Goal: Task Accomplishment & Management: Use online tool/utility

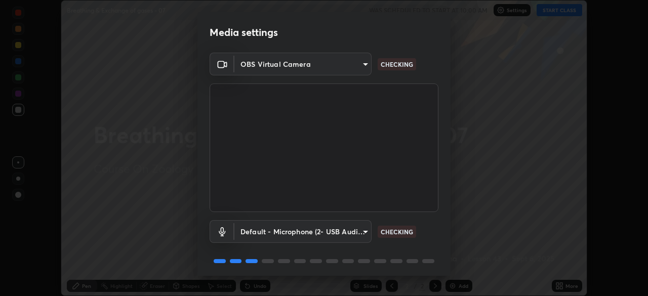
scroll to position [36, 0]
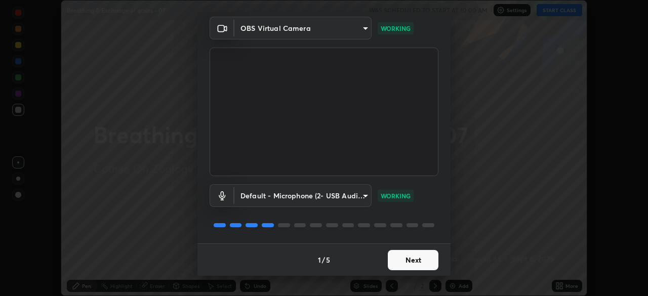
click at [411, 262] on button "Next" at bounding box center [413, 260] width 51 height 20
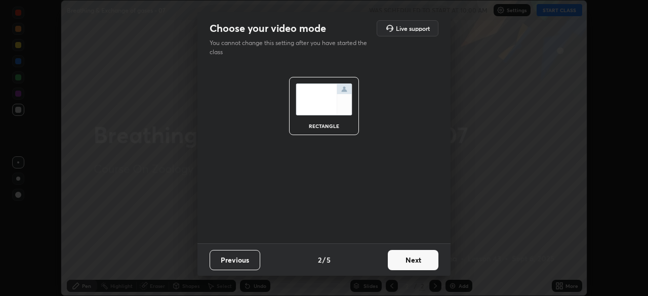
scroll to position [0, 0]
click at [413, 262] on button "Next" at bounding box center [413, 260] width 51 height 20
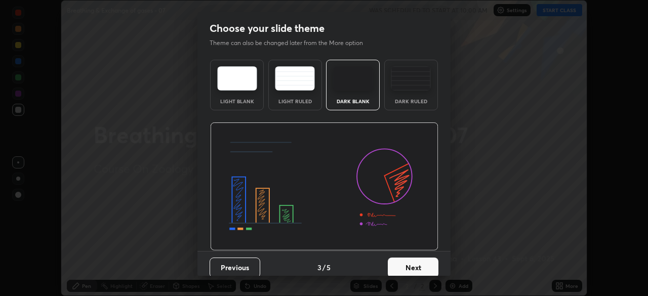
click at [416, 267] on button "Next" at bounding box center [413, 268] width 51 height 20
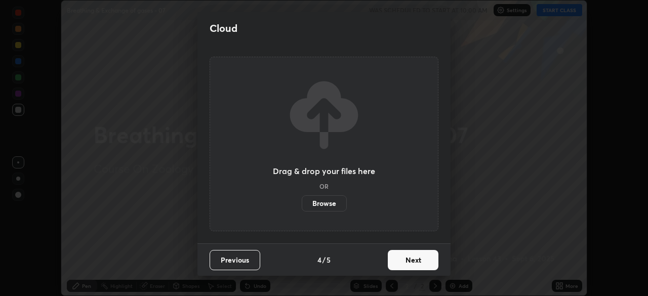
click at [337, 210] on label "Browse" at bounding box center [324, 204] width 45 height 16
click at [302, 210] on input "Browse" at bounding box center [302, 204] width 0 height 16
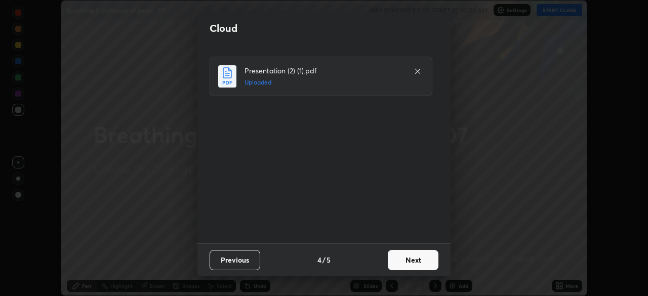
click at [406, 252] on button "Next" at bounding box center [413, 260] width 51 height 20
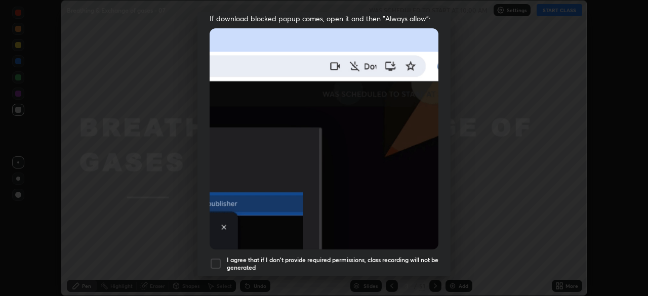
scroll to position [243, 0]
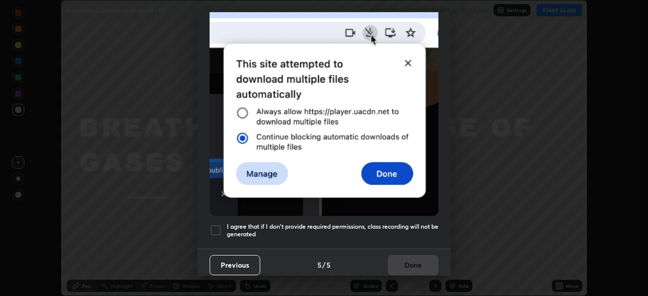
click at [219, 225] on div at bounding box center [216, 230] width 12 height 12
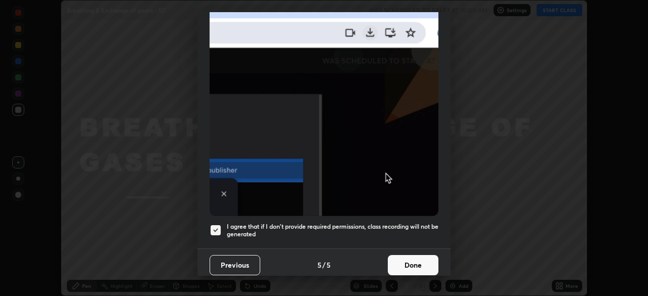
click at [389, 257] on button "Done" at bounding box center [413, 265] width 51 height 20
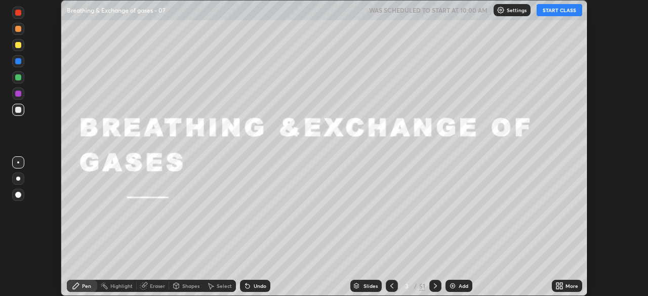
click at [551, 12] on button "START CLASS" at bounding box center [560, 10] width 46 height 12
click at [370, 286] on div "Slides" at bounding box center [371, 286] width 14 height 5
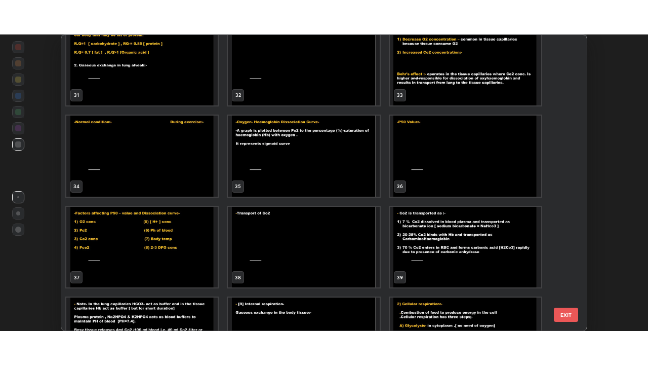
scroll to position [924, 0]
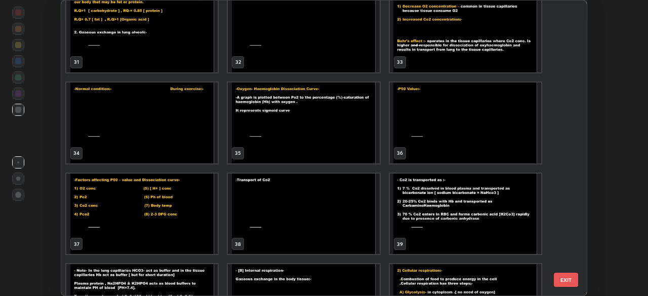
click at [366, 238] on img "grid" at bounding box center [303, 214] width 151 height 81
click at [359, 233] on img "grid" at bounding box center [303, 214] width 151 height 81
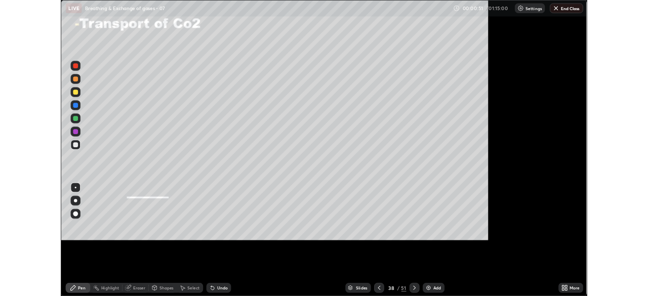
scroll to position [365, 648]
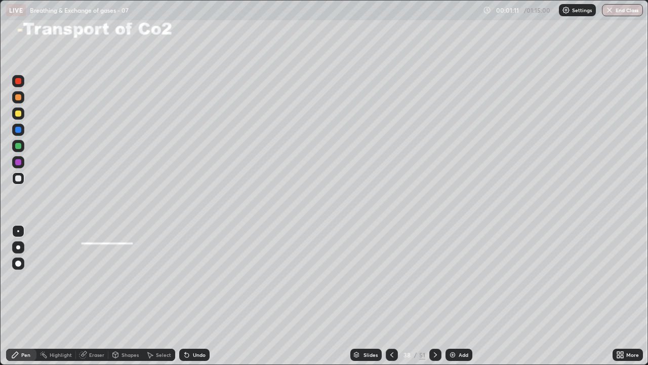
click at [23, 175] on div at bounding box center [18, 178] width 12 height 12
click at [21, 81] on div at bounding box center [18, 81] width 6 height 6
click at [18, 180] on div at bounding box center [18, 178] width 6 height 6
click at [19, 113] on div at bounding box center [18, 113] width 6 height 6
click at [198, 296] on div "Undo" at bounding box center [199, 354] width 13 height 5
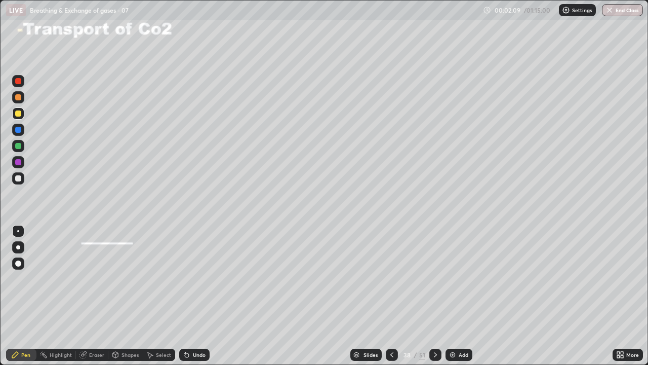
click at [198, 296] on div "Undo" at bounding box center [199, 354] width 13 height 5
click at [199, 296] on div "Undo" at bounding box center [199, 354] width 13 height 5
click at [191, 296] on div "Undo" at bounding box center [194, 355] width 30 height 12
click at [200, 296] on div "Undo" at bounding box center [199, 354] width 13 height 5
click at [196, 296] on div "Undo" at bounding box center [199, 354] width 13 height 5
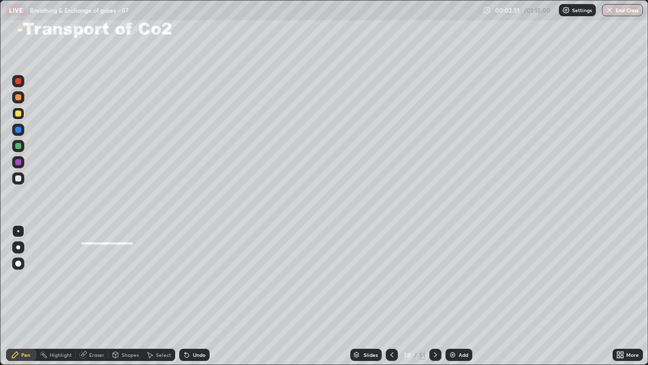
click at [194, 296] on div "Undo" at bounding box center [199, 354] width 13 height 5
click at [193, 296] on div "Undo" at bounding box center [199, 354] width 13 height 5
click at [193, 296] on div "Undo" at bounding box center [194, 355] width 30 height 12
click at [198, 296] on div "Undo" at bounding box center [199, 354] width 13 height 5
click at [196, 296] on div "Undo" at bounding box center [199, 354] width 13 height 5
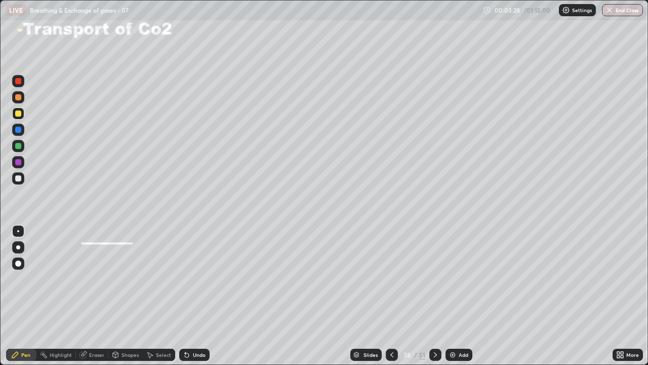
click at [20, 178] on div at bounding box center [18, 178] width 6 height 6
click at [123, 296] on div "Shapes" at bounding box center [130, 354] width 17 height 5
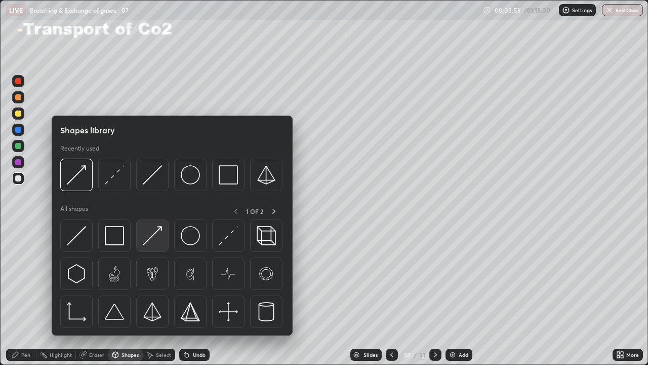
click at [147, 237] on img at bounding box center [152, 235] width 19 height 19
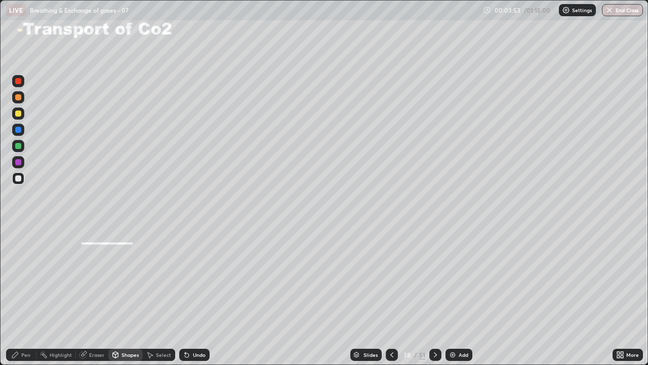
click at [22, 164] on div at bounding box center [18, 162] width 12 height 12
click at [19, 148] on div at bounding box center [18, 146] width 6 height 6
click at [26, 296] on div "Pen" at bounding box center [25, 354] width 9 height 5
click at [18, 114] on div at bounding box center [18, 113] width 6 height 6
click at [124, 296] on div "Shapes" at bounding box center [130, 354] width 17 height 5
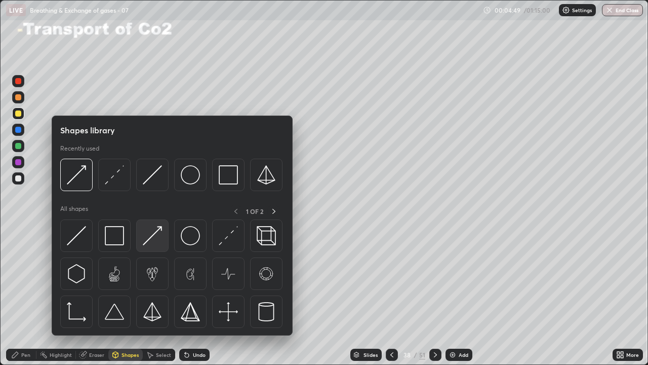
click at [148, 238] on img at bounding box center [152, 235] width 19 height 19
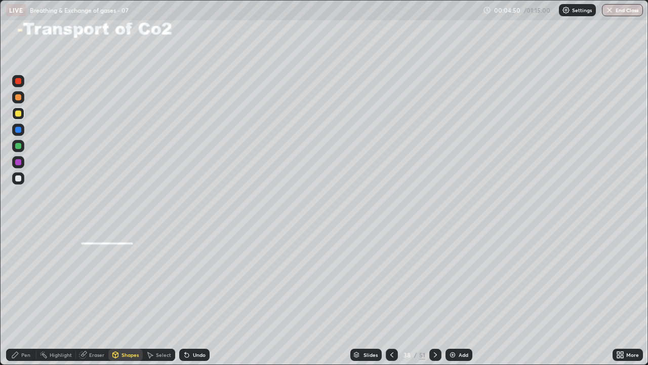
click at [20, 146] on div at bounding box center [18, 146] width 6 height 6
click at [19, 112] on div at bounding box center [18, 113] width 6 height 6
click at [201, 296] on div "Undo" at bounding box center [199, 354] width 13 height 5
click at [28, 296] on div "Pen" at bounding box center [25, 354] width 9 height 5
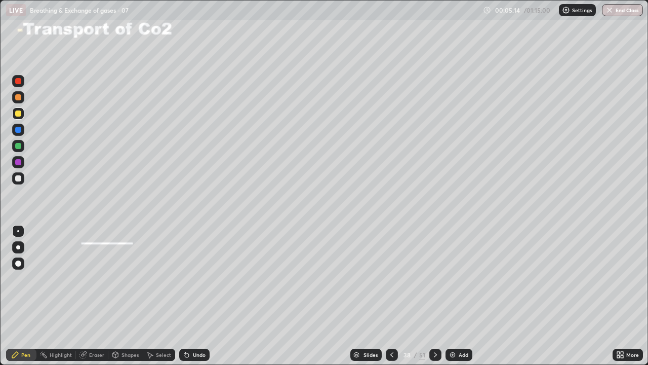
click at [19, 163] on div at bounding box center [18, 162] width 6 height 6
click at [19, 128] on div at bounding box center [18, 130] width 6 height 6
click at [20, 148] on div at bounding box center [18, 146] width 6 height 6
click at [17, 113] on div at bounding box center [18, 113] width 6 height 6
click at [201, 296] on div "Undo" at bounding box center [199, 354] width 13 height 5
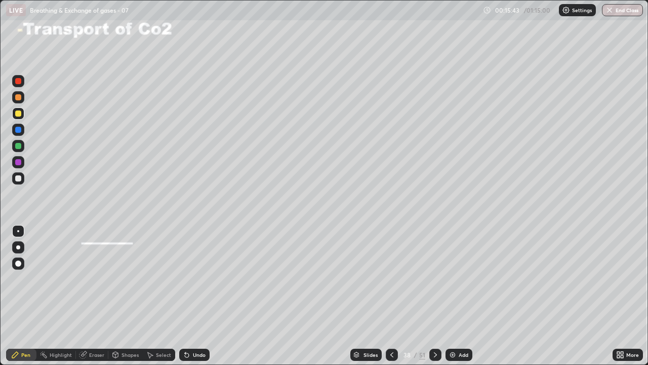
click at [625, 296] on div "More" at bounding box center [628, 355] width 30 height 12
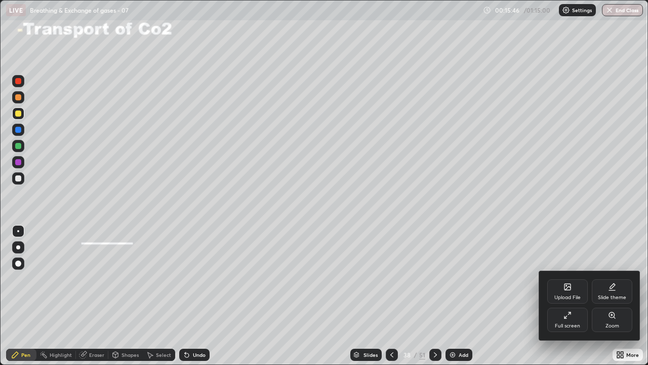
click at [565, 296] on div "Full screen" at bounding box center [568, 320] width 41 height 24
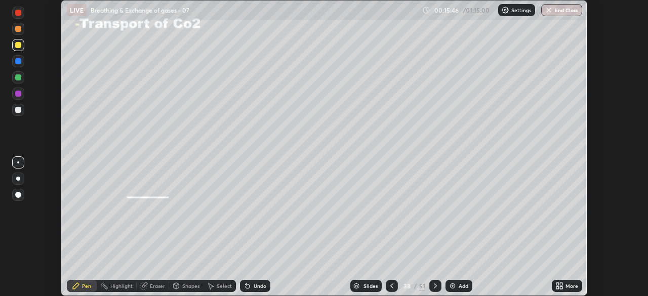
scroll to position [50363, 50011]
click at [560, 289] on icon at bounding box center [560, 286] width 8 height 8
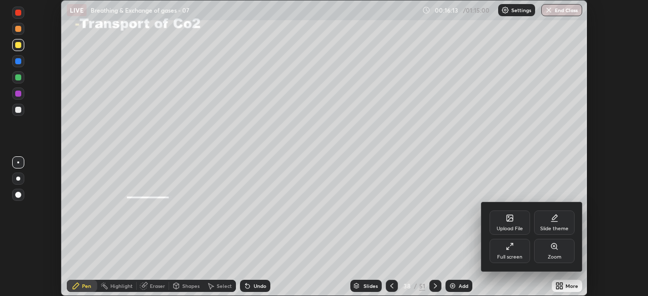
click at [509, 228] on div "Upload File" at bounding box center [510, 228] width 26 height 5
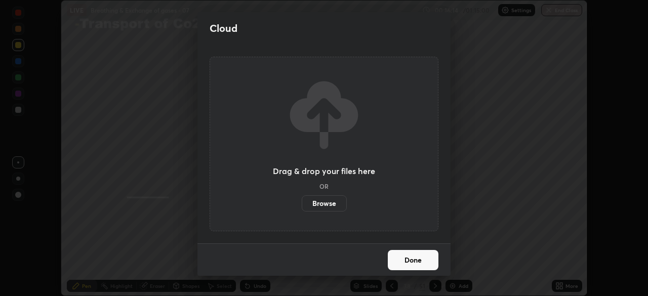
click at [323, 207] on label "Browse" at bounding box center [324, 204] width 45 height 16
click at [302, 207] on input "Browse" at bounding box center [302, 204] width 0 height 16
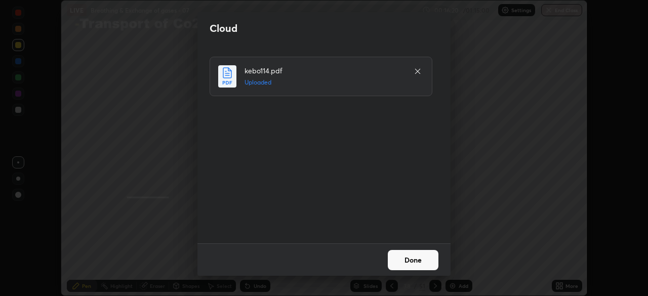
click at [418, 262] on button "Done" at bounding box center [413, 260] width 51 height 20
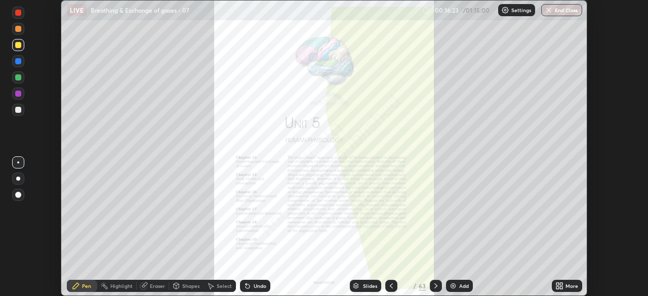
click at [371, 284] on div "Slides" at bounding box center [370, 286] width 14 height 5
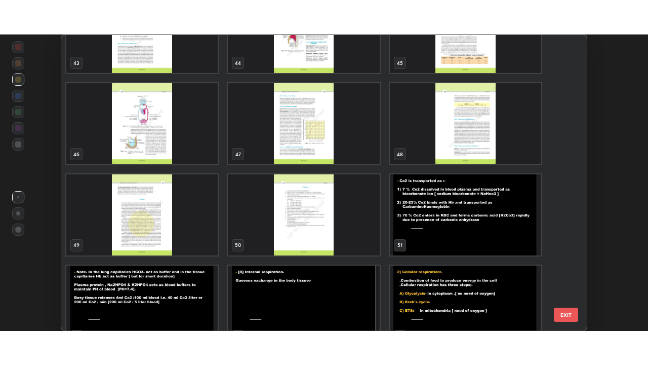
scroll to position [1321, 0]
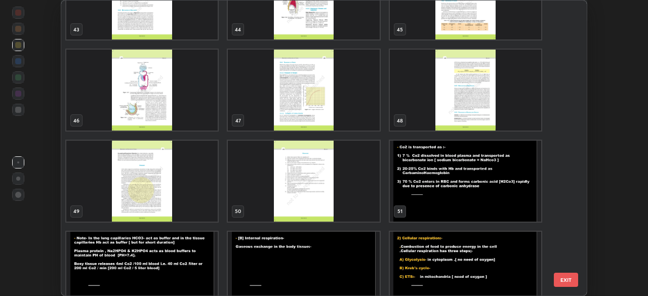
click at [468, 118] on img "grid" at bounding box center [465, 90] width 151 height 81
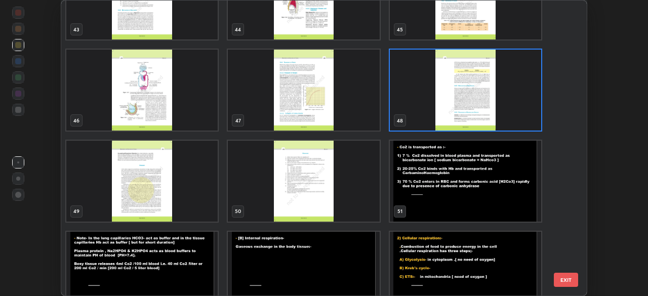
click at [467, 118] on img "grid" at bounding box center [465, 90] width 151 height 81
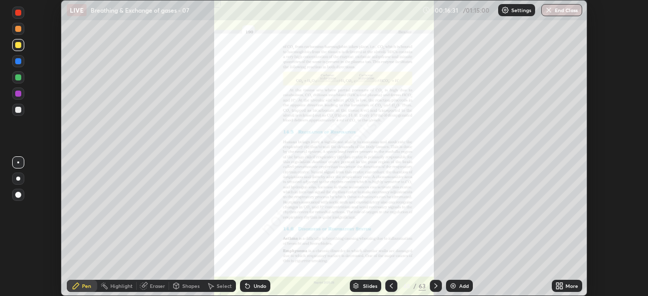
click at [566, 284] on div "More" at bounding box center [572, 286] width 13 height 5
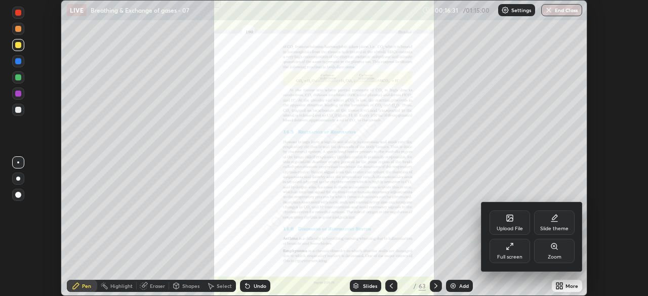
click at [519, 255] on div "Full screen" at bounding box center [509, 257] width 25 height 5
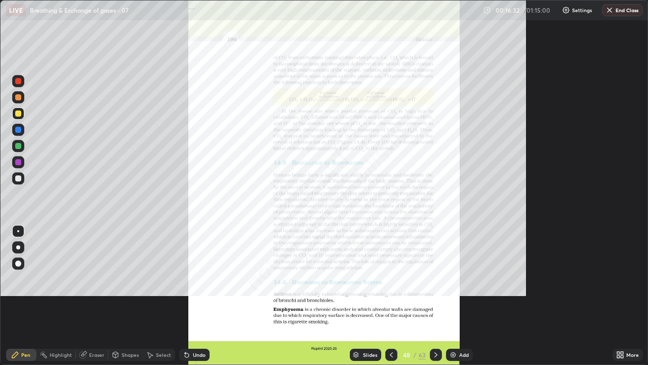
scroll to position [365, 648]
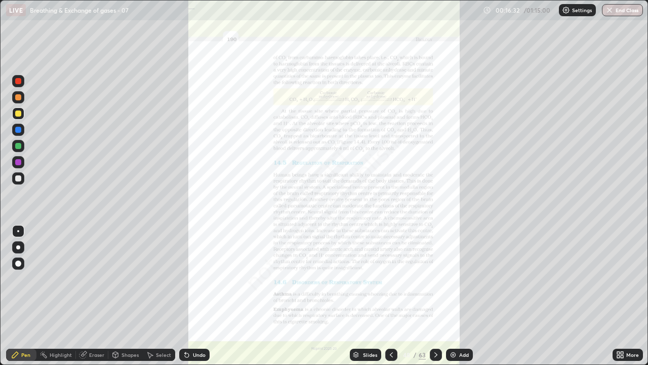
click at [622, 296] on icon at bounding box center [622, 356] width 3 height 3
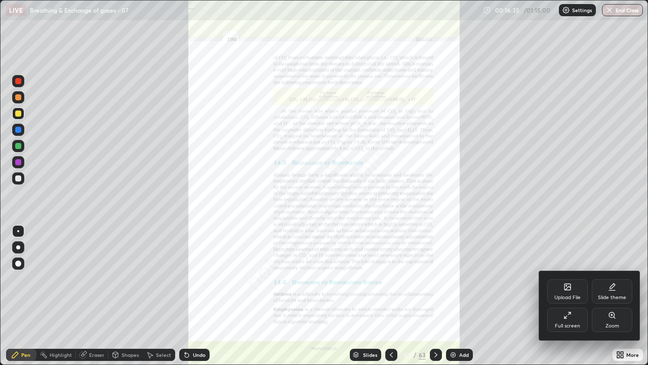
click at [617, 296] on div "Zoom" at bounding box center [613, 325] width 14 height 5
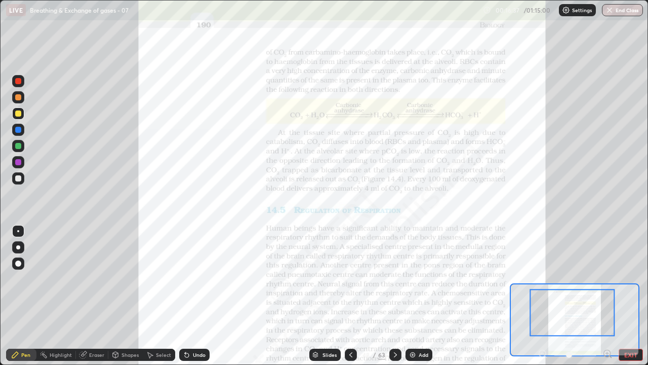
click at [607, 296] on icon at bounding box center [607, 353] width 3 height 0
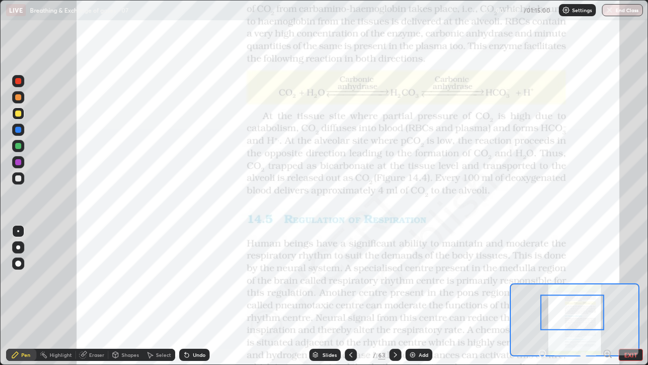
click at [606, 296] on icon at bounding box center [608, 354] width 10 height 10
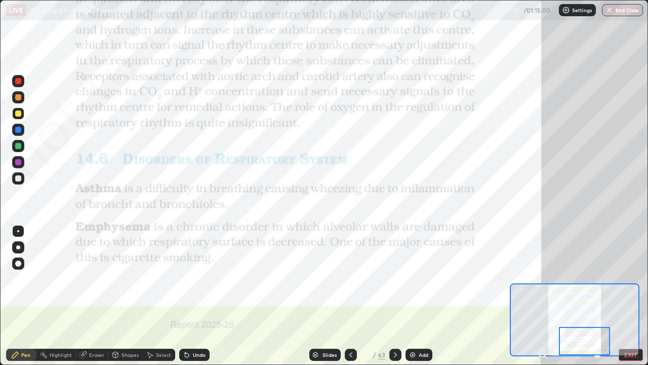
click at [18, 129] on div at bounding box center [18, 130] width 6 height 6
click at [18, 113] on div at bounding box center [18, 113] width 6 height 6
click at [16, 145] on div at bounding box center [18, 146] width 6 height 6
click at [198, 296] on div "Undo" at bounding box center [199, 354] width 13 height 5
click at [204, 296] on div "Undo" at bounding box center [199, 354] width 13 height 5
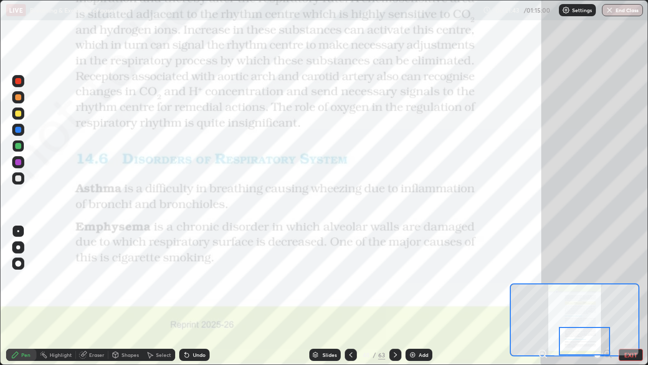
click at [394, 296] on icon at bounding box center [396, 355] width 8 height 8
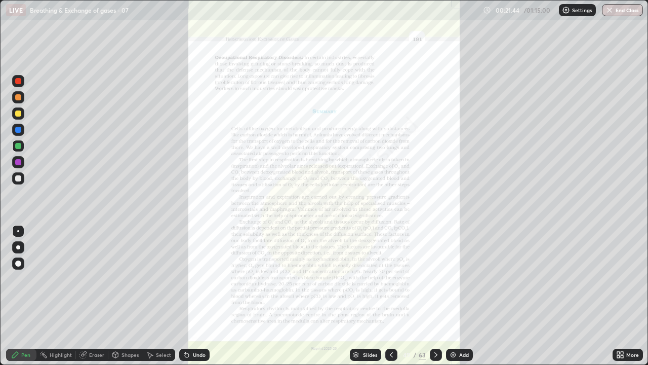
click at [635, 296] on div "More" at bounding box center [633, 354] width 13 height 5
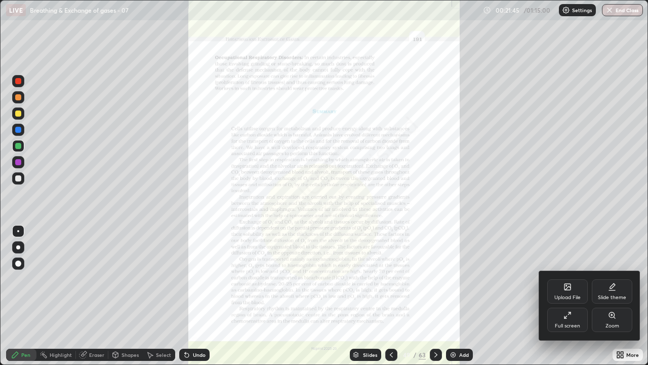
click at [616, 296] on icon at bounding box center [612, 315] width 8 height 8
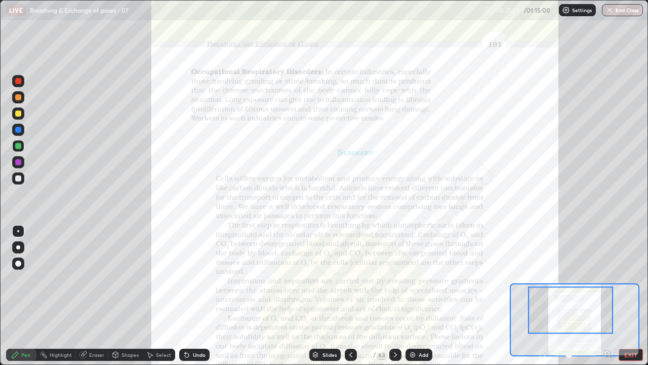
click at [607, 296] on icon at bounding box center [607, 353] width 3 height 0
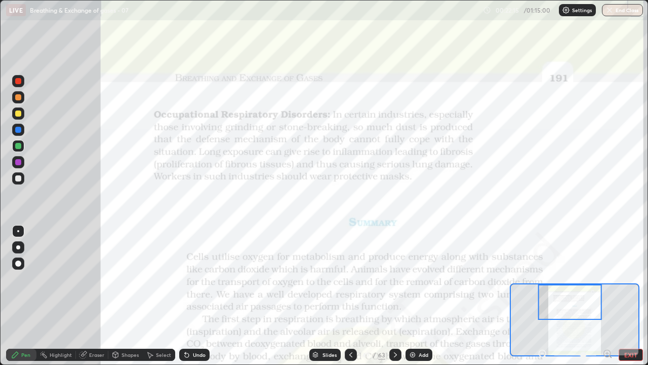
click at [20, 163] on div at bounding box center [18, 162] width 6 height 6
click at [16, 179] on div at bounding box center [18, 178] width 6 height 6
click at [19, 143] on div at bounding box center [18, 146] width 6 height 6
click at [328, 296] on div "Slides" at bounding box center [325, 355] width 31 height 12
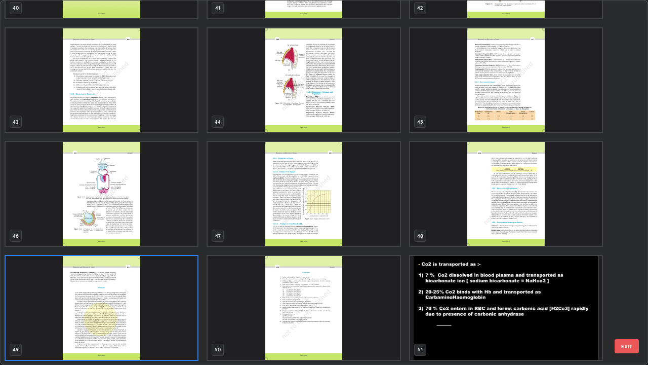
scroll to position [361, 642]
click at [375, 296] on img "grid" at bounding box center [304, 308] width 192 height 104
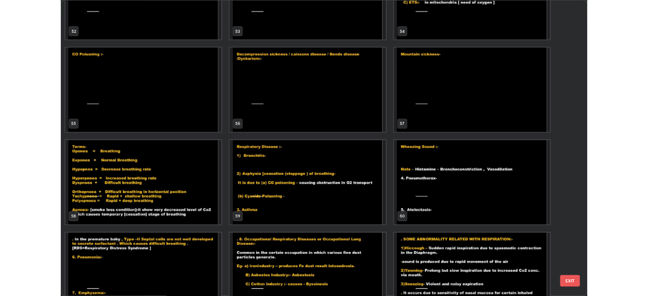
scroll to position [1989, 0]
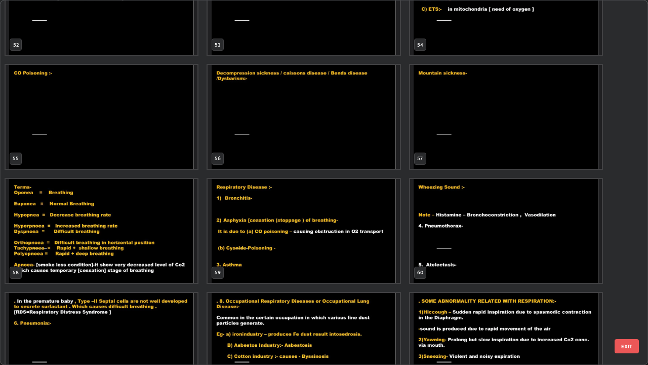
click at [169, 252] on img "grid" at bounding box center [102, 231] width 192 height 104
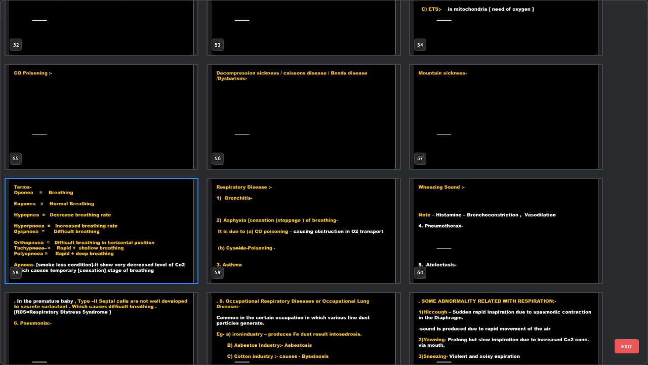
click at [166, 250] on img "grid" at bounding box center [102, 231] width 192 height 104
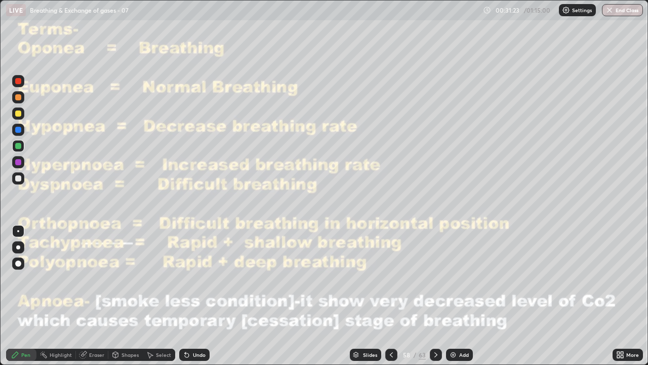
click at [622, 296] on icon at bounding box center [622, 356] width 3 height 3
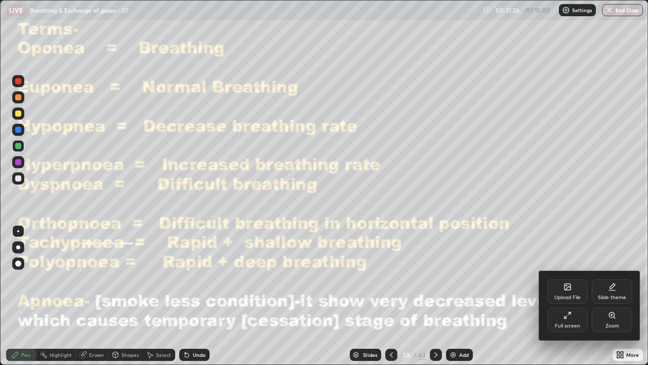
click at [566, 296] on div "Full screen" at bounding box center [567, 325] width 25 height 5
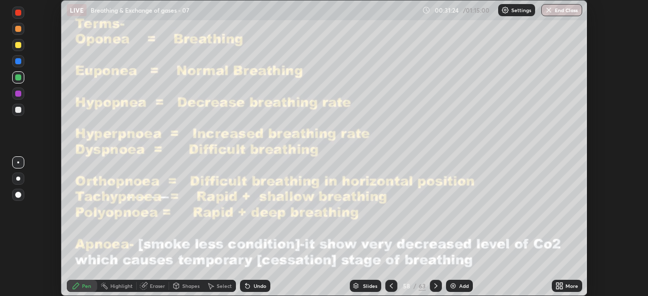
scroll to position [50363, 50011]
click at [373, 284] on div "Slides" at bounding box center [370, 286] width 14 height 5
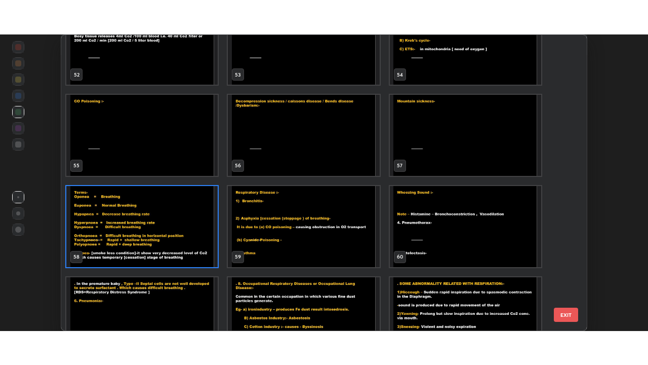
scroll to position [1616, 0]
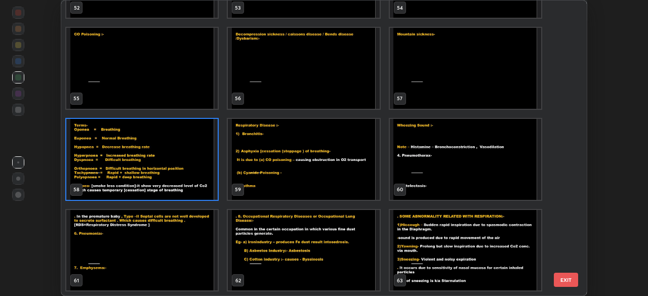
click at [565, 281] on button "EXIT" at bounding box center [566, 280] width 24 height 14
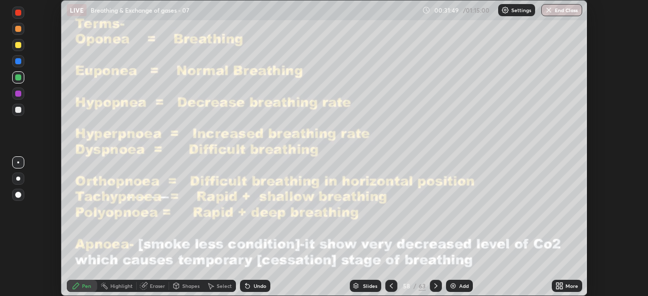
click at [561, 284] on icon at bounding box center [561, 284] width 3 height 3
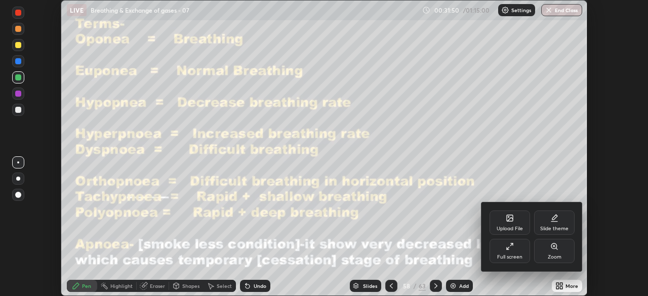
click at [515, 222] on div "Upload File" at bounding box center [510, 223] width 41 height 24
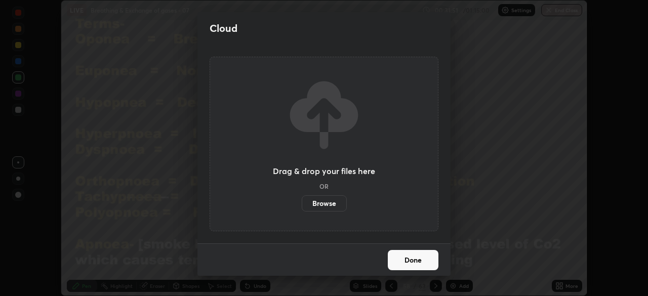
click at [333, 204] on label "Browse" at bounding box center [324, 204] width 45 height 16
click at [302, 204] on input "Browse" at bounding box center [302, 204] width 0 height 16
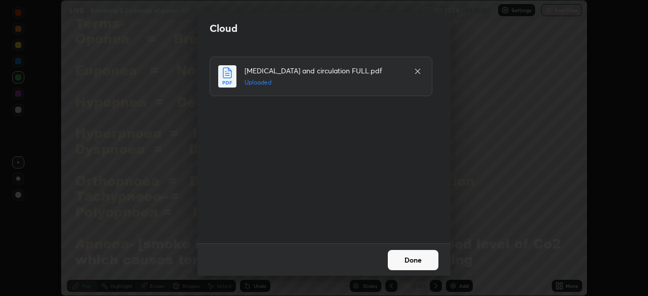
click at [428, 263] on button "Done" at bounding box center [413, 260] width 51 height 20
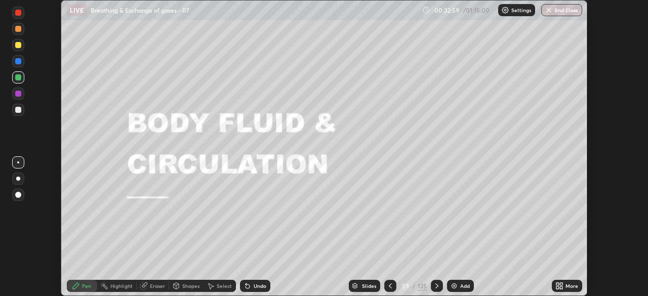
click at [561, 288] on icon at bounding box center [561, 288] width 3 height 3
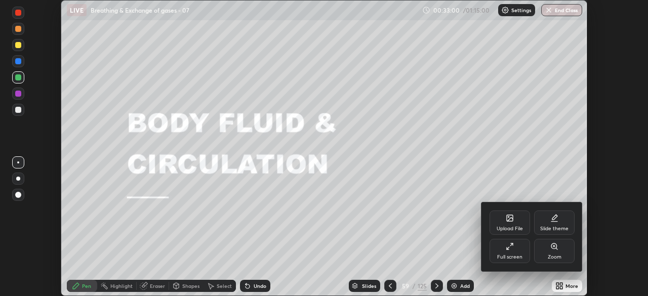
click at [517, 256] on div "Full screen" at bounding box center [509, 257] width 25 height 5
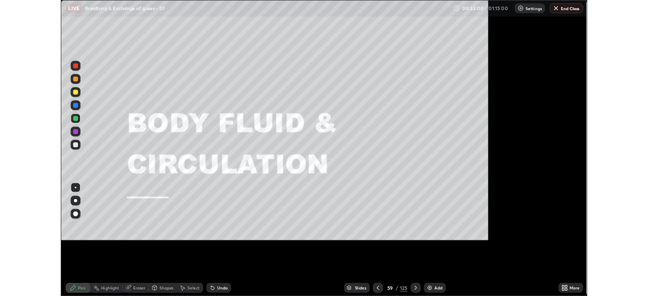
scroll to position [365, 648]
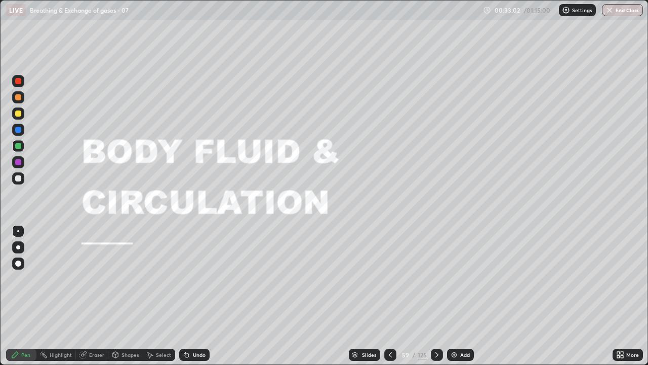
click at [436, 296] on icon at bounding box center [437, 354] width 3 height 5
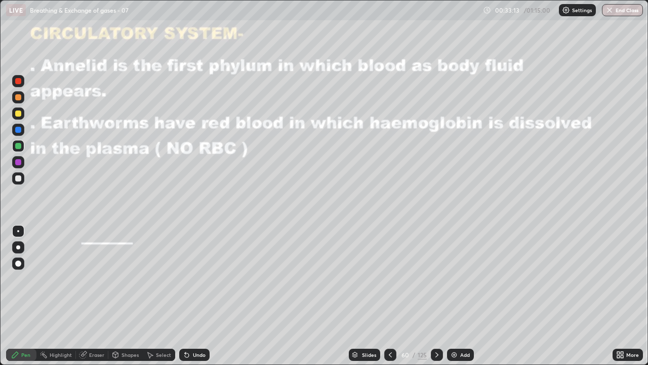
click at [18, 179] on div at bounding box center [18, 178] width 6 height 6
click at [19, 147] on div at bounding box center [18, 146] width 6 height 6
click at [19, 162] on div at bounding box center [18, 162] width 6 height 6
click at [437, 296] on icon at bounding box center [437, 354] width 3 height 5
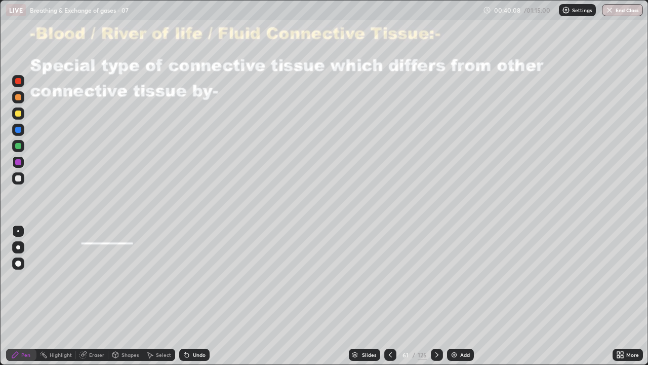
click at [16, 130] on div at bounding box center [18, 130] width 6 height 6
click at [22, 113] on div at bounding box center [18, 113] width 12 height 12
click at [16, 161] on div at bounding box center [18, 162] width 6 height 6
click at [18, 179] on div at bounding box center [18, 178] width 6 height 6
click at [20, 119] on div at bounding box center [18, 113] width 12 height 12
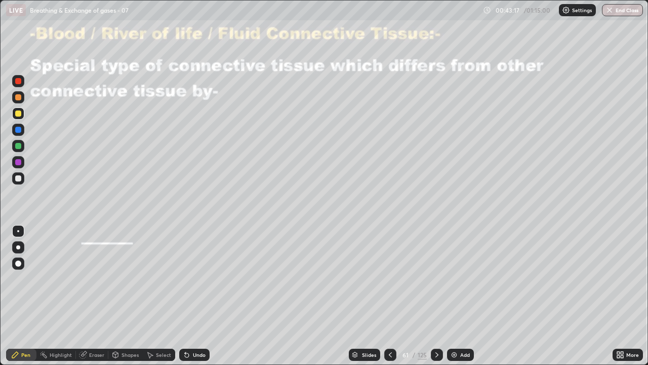
click at [436, 296] on icon at bounding box center [437, 355] width 8 height 8
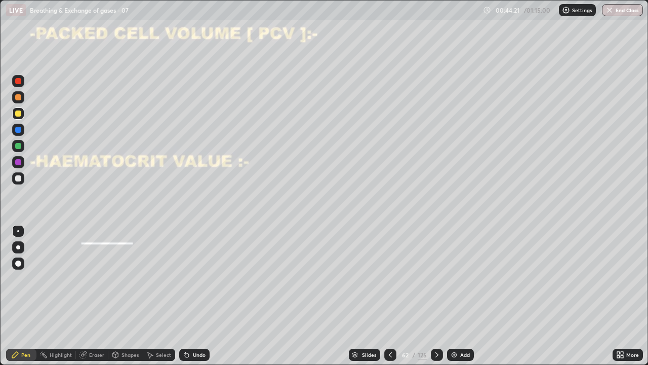
click at [20, 177] on div at bounding box center [18, 178] width 6 height 6
click at [17, 162] on div at bounding box center [18, 162] width 6 height 6
click at [19, 178] on div at bounding box center [18, 178] width 6 height 6
click at [435, 296] on div at bounding box center [437, 355] width 12 height 12
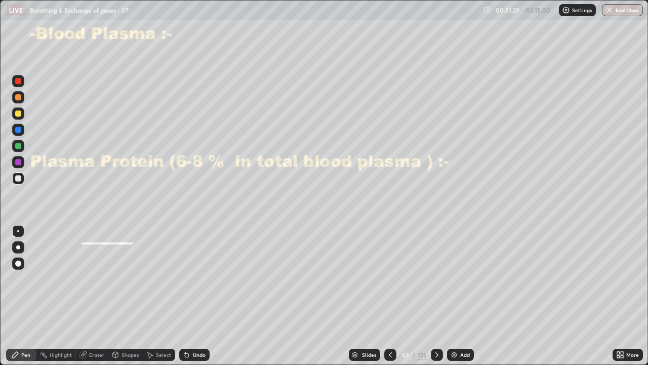
click at [19, 112] on div at bounding box center [18, 113] width 6 height 6
click at [19, 99] on div at bounding box center [18, 97] width 6 height 6
click at [20, 180] on div at bounding box center [18, 178] width 6 height 6
click at [16, 146] on div at bounding box center [18, 146] width 6 height 6
click at [19, 178] on div at bounding box center [18, 178] width 6 height 6
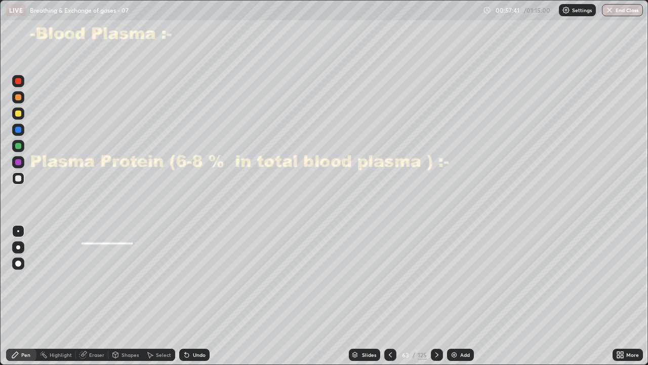
click at [435, 296] on div at bounding box center [437, 355] width 12 height 12
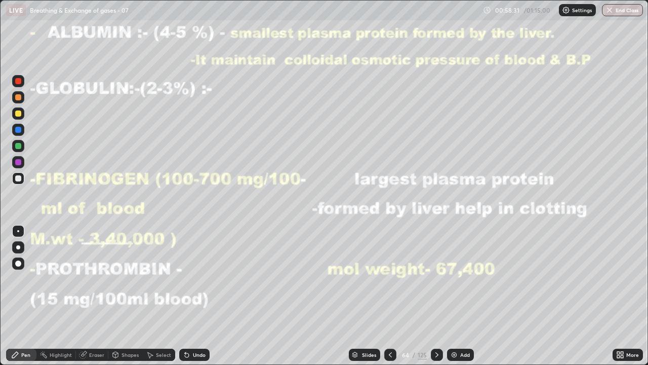
click at [19, 113] on div at bounding box center [18, 113] width 6 height 6
click at [22, 145] on div at bounding box center [18, 146] width 12 height 12
click at [441, 296] on div at bounding box center [437, 355] width 12 height 12
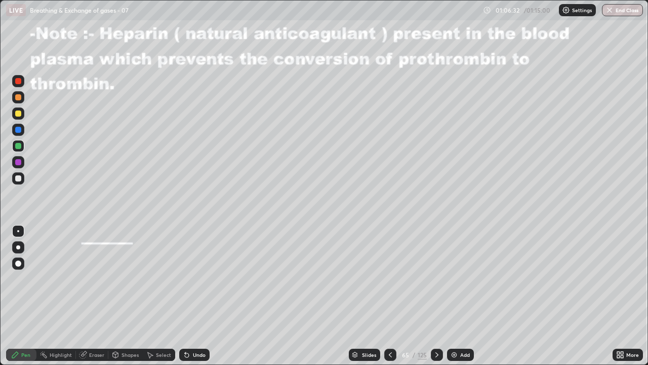
click at [389, 296] on icon at bounding box center [391, 355] width 8 height 8
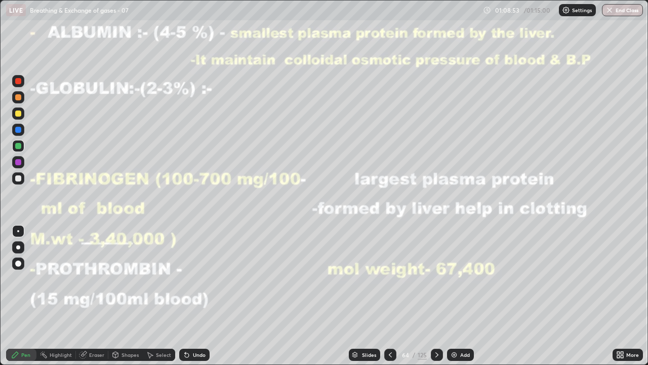
click at [622, 15] on button "End Class" at bounding box center [622, 10] width 41 height 12
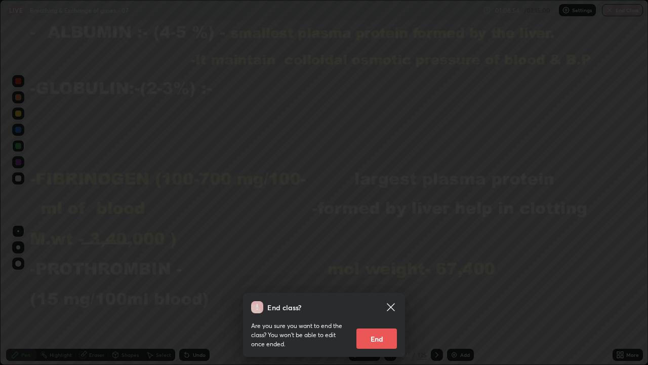
click at [390, 296] on button "End" at bounding box center [377, 338] width 41 height 20
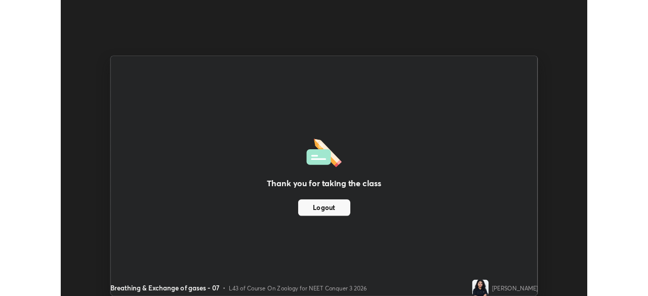
scroll to position [50363, 50011]
